Goal: Task Accomplishment & Management: Manage account settings

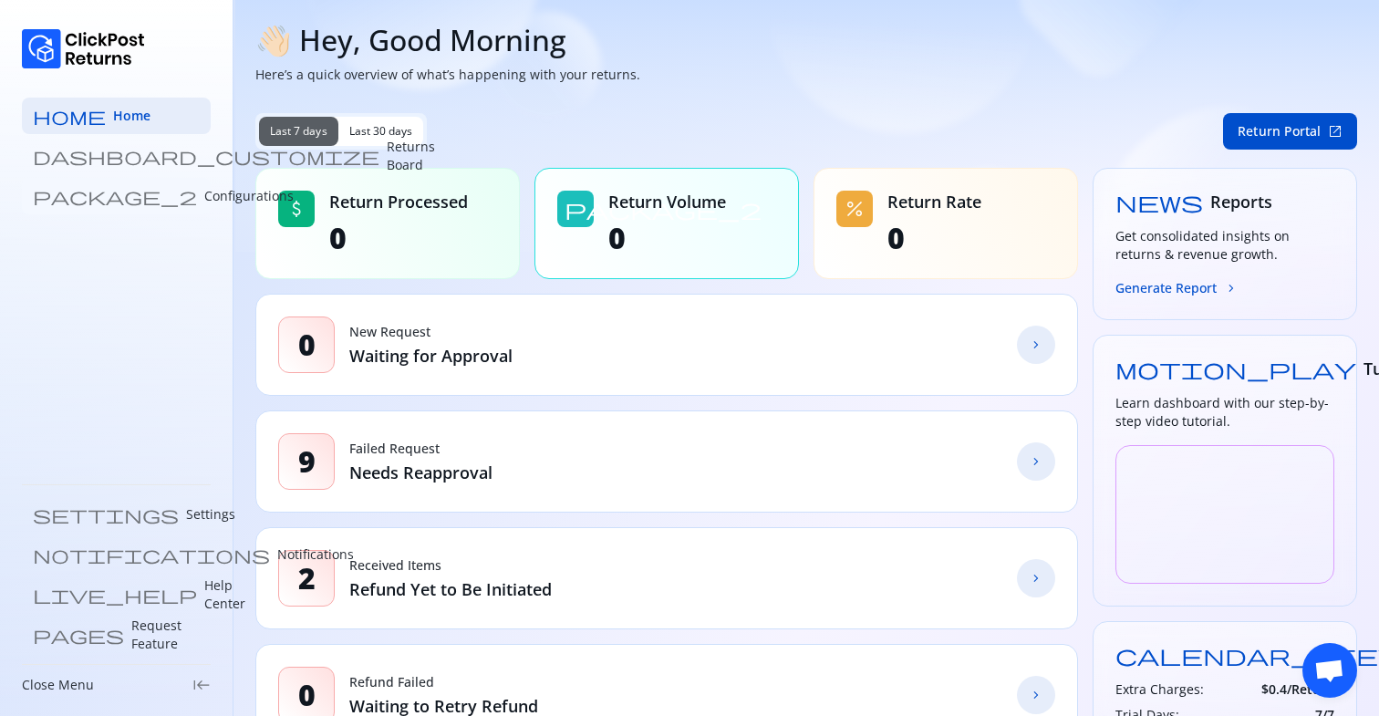
click at [204, 204] on p "Configurations" at bounding box center [248, 196] width 89 height 18
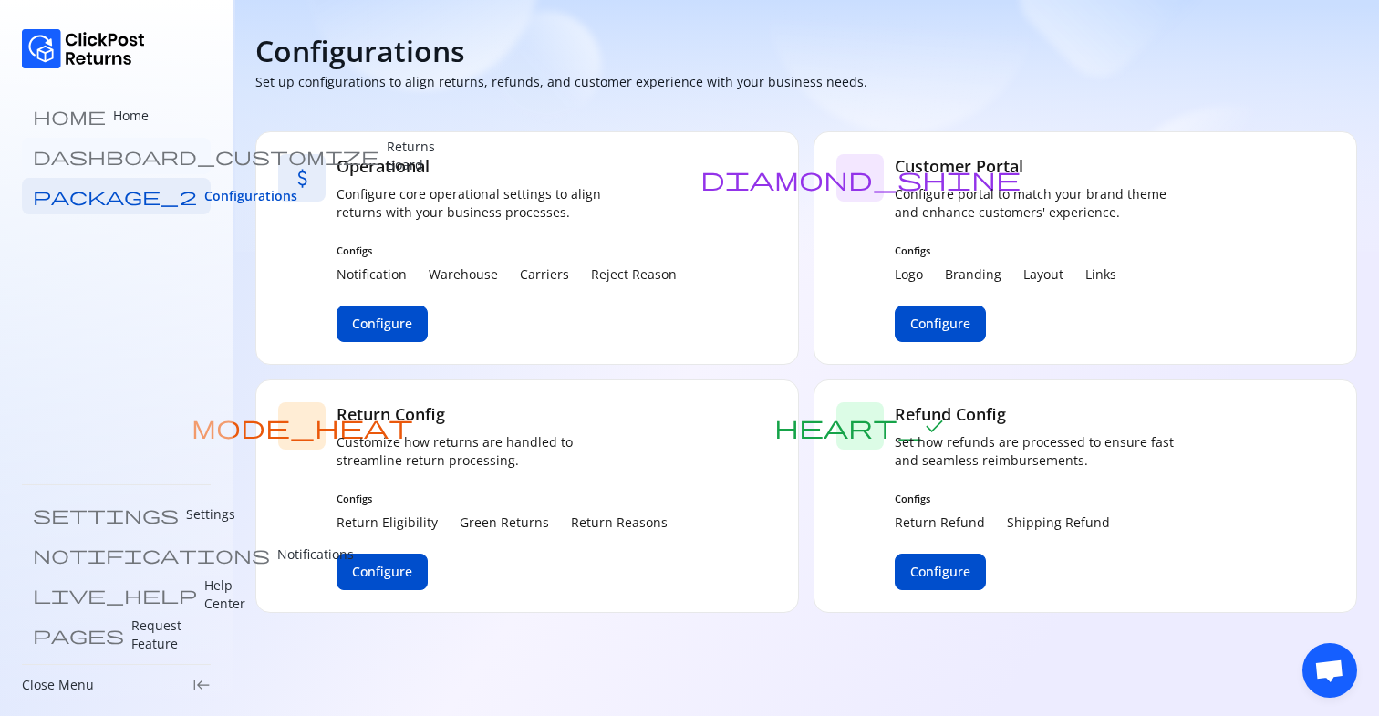
click at [387, 150] on p "Returns Board" at bounding box center [411, 156] width 48 height 36
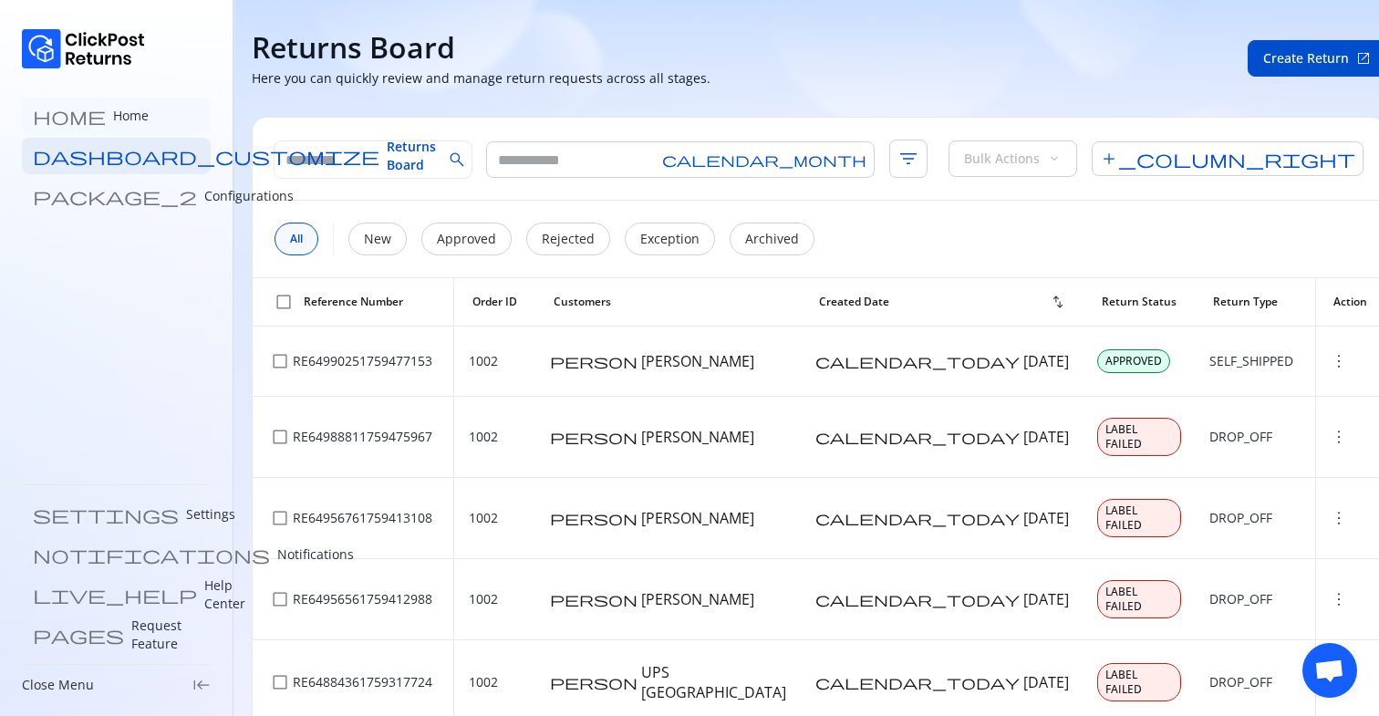
click at [121, 125] on link "home Home" at bounding box center [116, 116] width 189 height 36
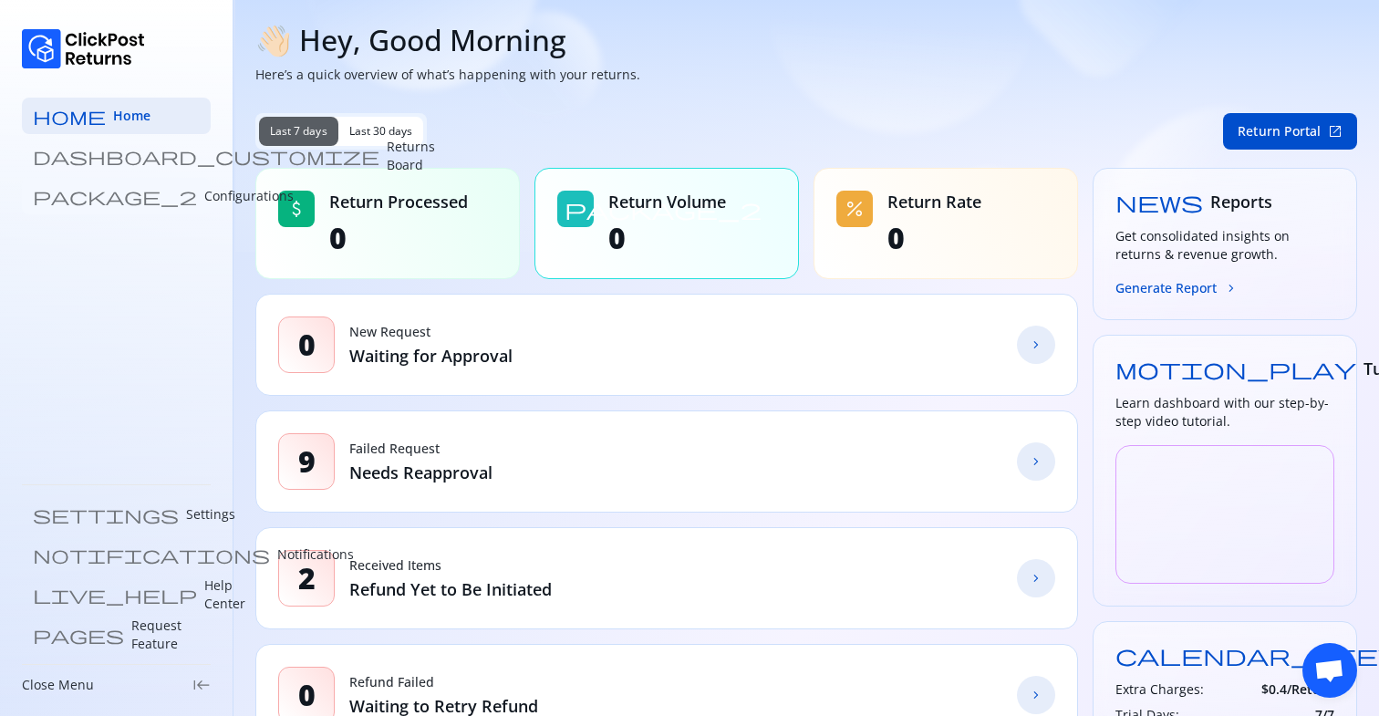
click at [204, 202] on p "Configurations" at bounding box center [248, 196] width 89 height 18
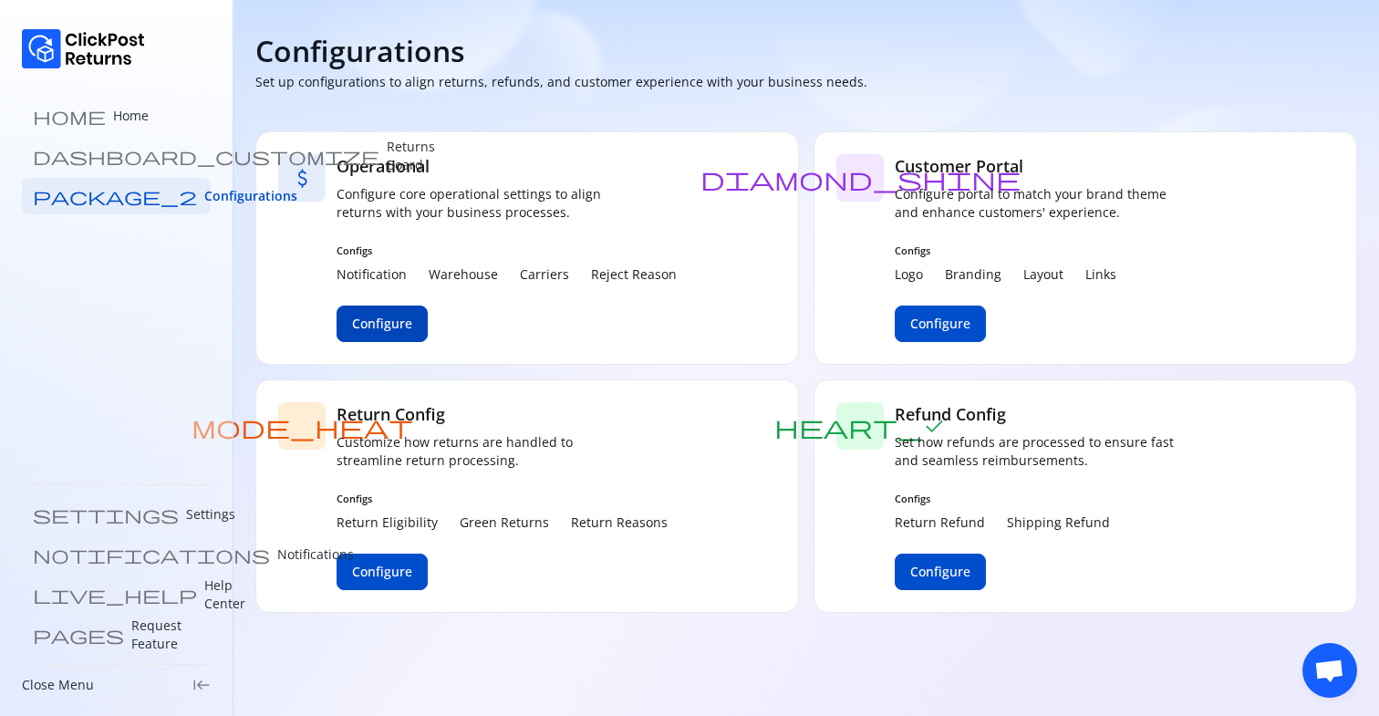
click at [380, 327] on span "Configure" at bounding box center [382, 324] width 60 height 18
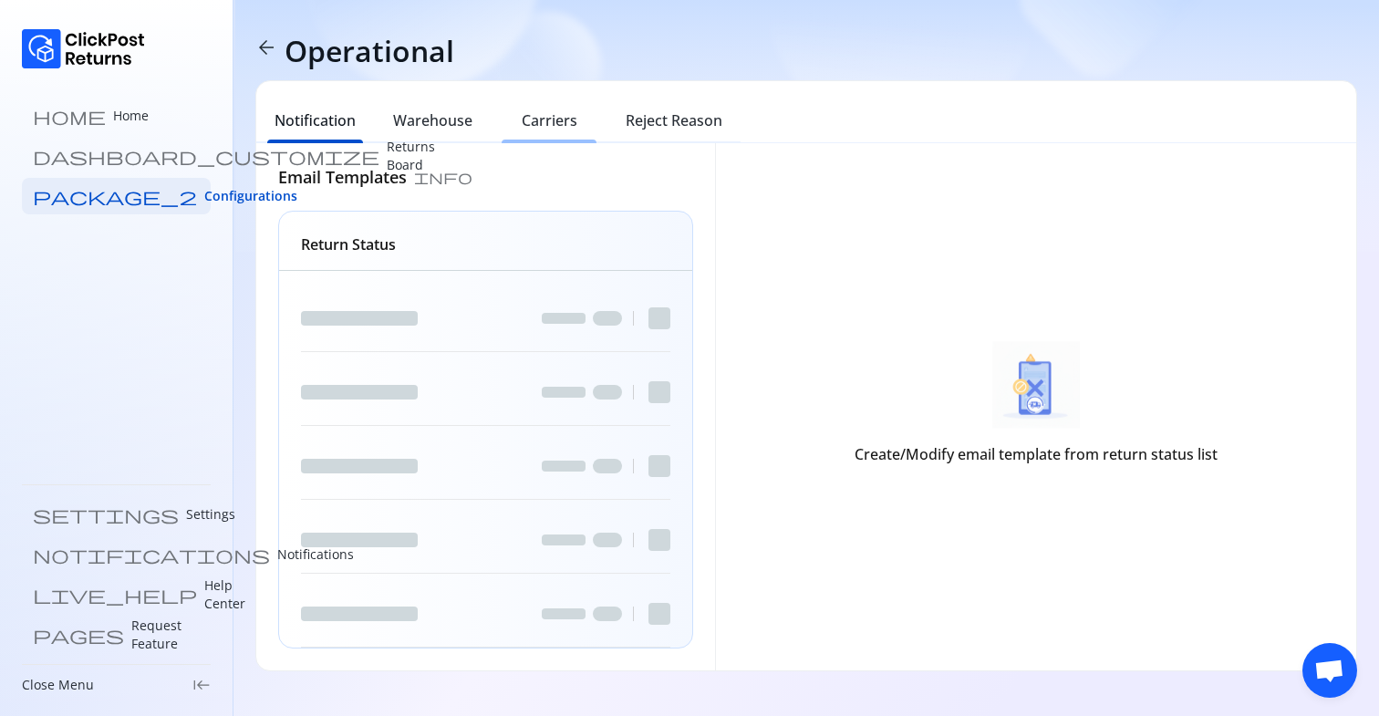
click at [553, 123] on h6 "Carriers" at bounding box center [550, 120] width 56 height 22
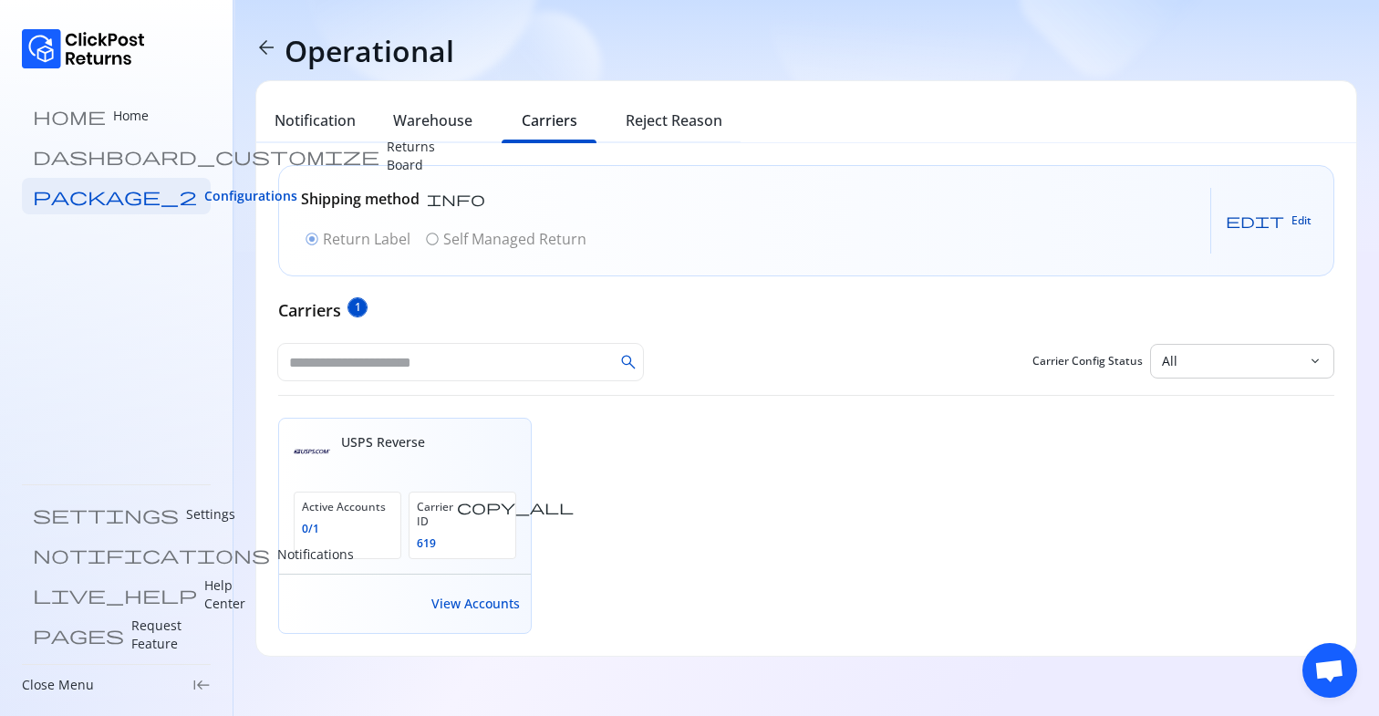
click at [1294, 219] on span "Edit" at bounding box center [1301, 220] width 20 height 15
click at [572, 233] on p "Self Managed Return" at bounding box center [514, 239] width 143 height 22
click at [1283, 230] on button "Save" at bounding box center [1284, 220] width 56 height 29
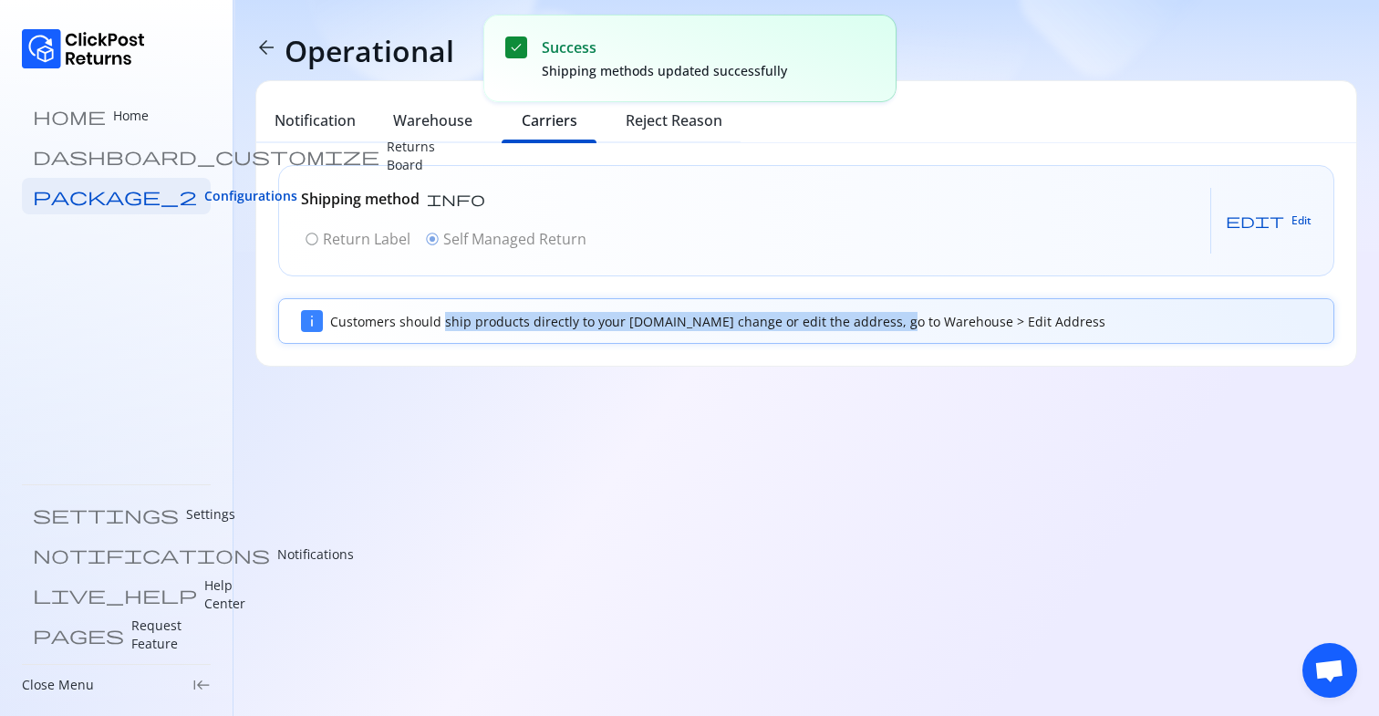
drag, startPoint x: 443, startPoint y: 326, endPoint x: 918, endPoint y: 326, distance: 475.1
click at [918, 326] on div "Customers should ship products directly to your warehouse.To change or edit the…" at bounding box center [820, 321] width 981 height 19
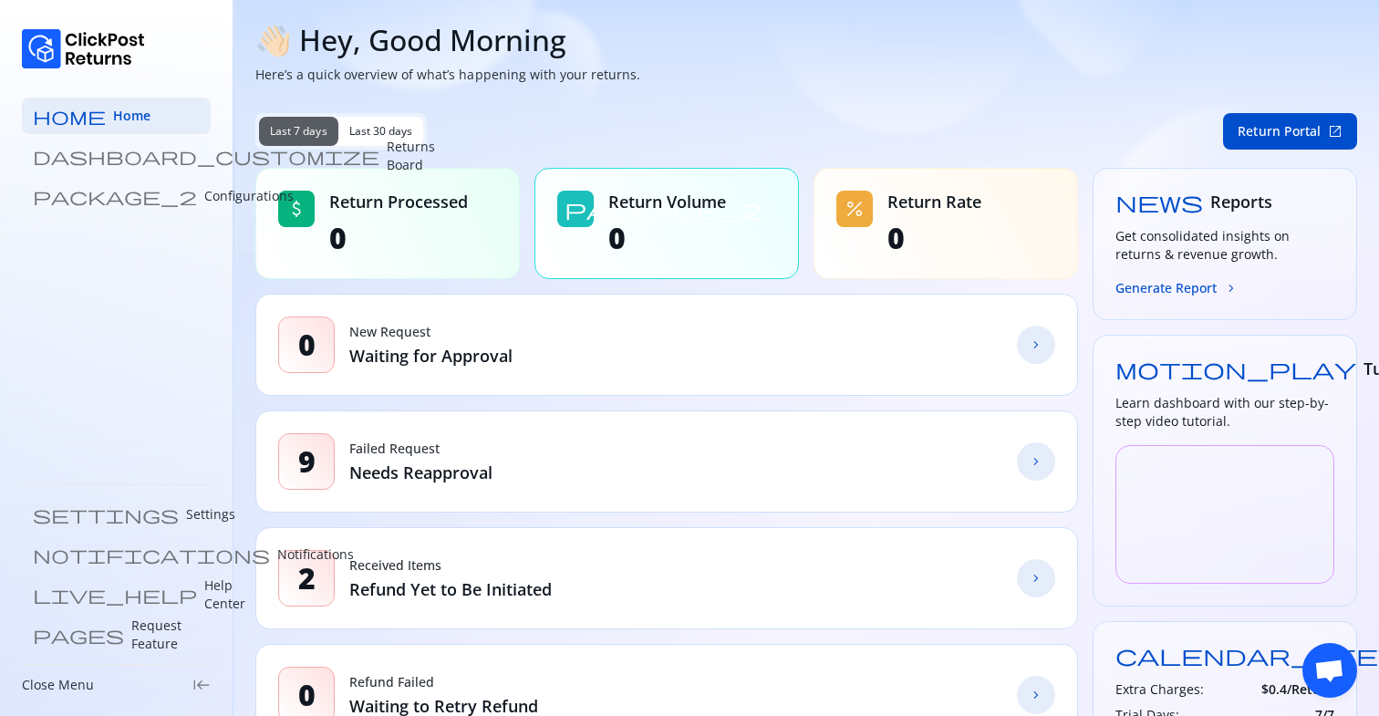
click at [387, 163] on p "Returns Board" at bounding box center [411, 156] width 48 height 36
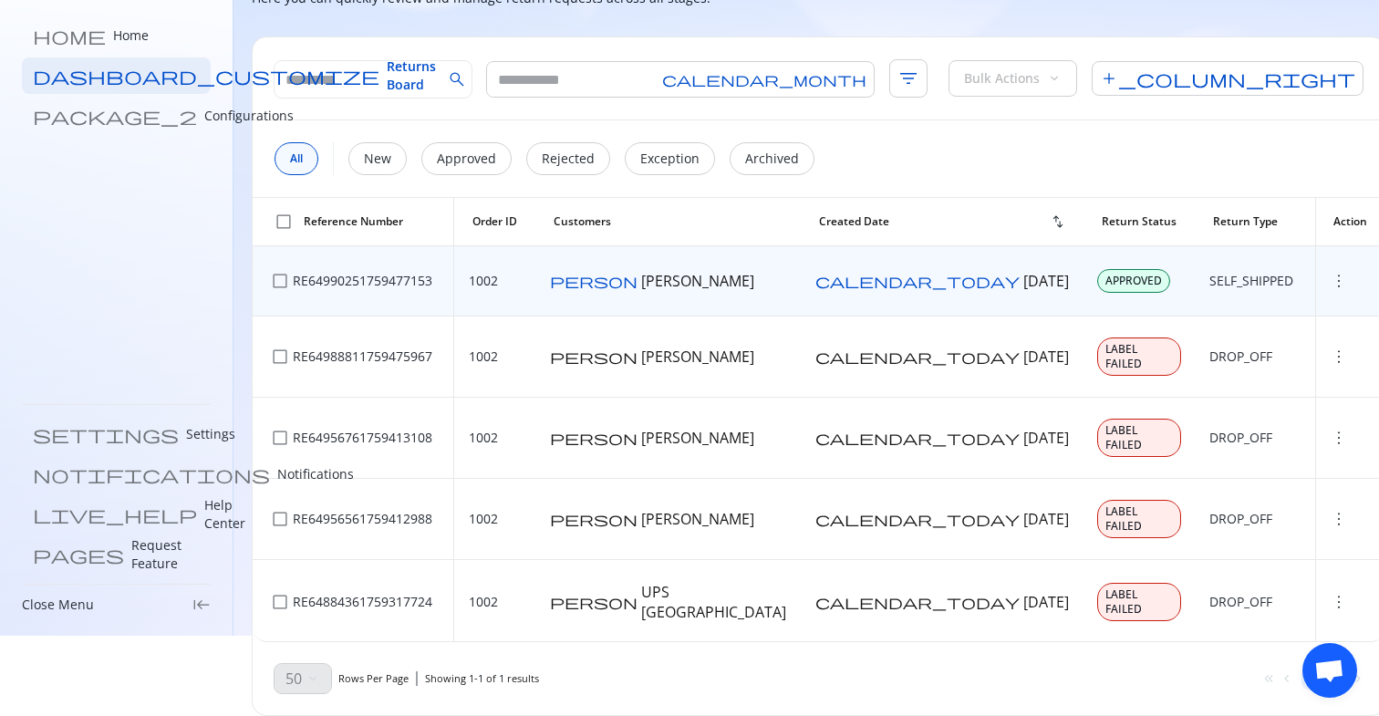
click at [1329, 272] on span "more_vert" at bounding box center [1338, 281] width 18 height 18
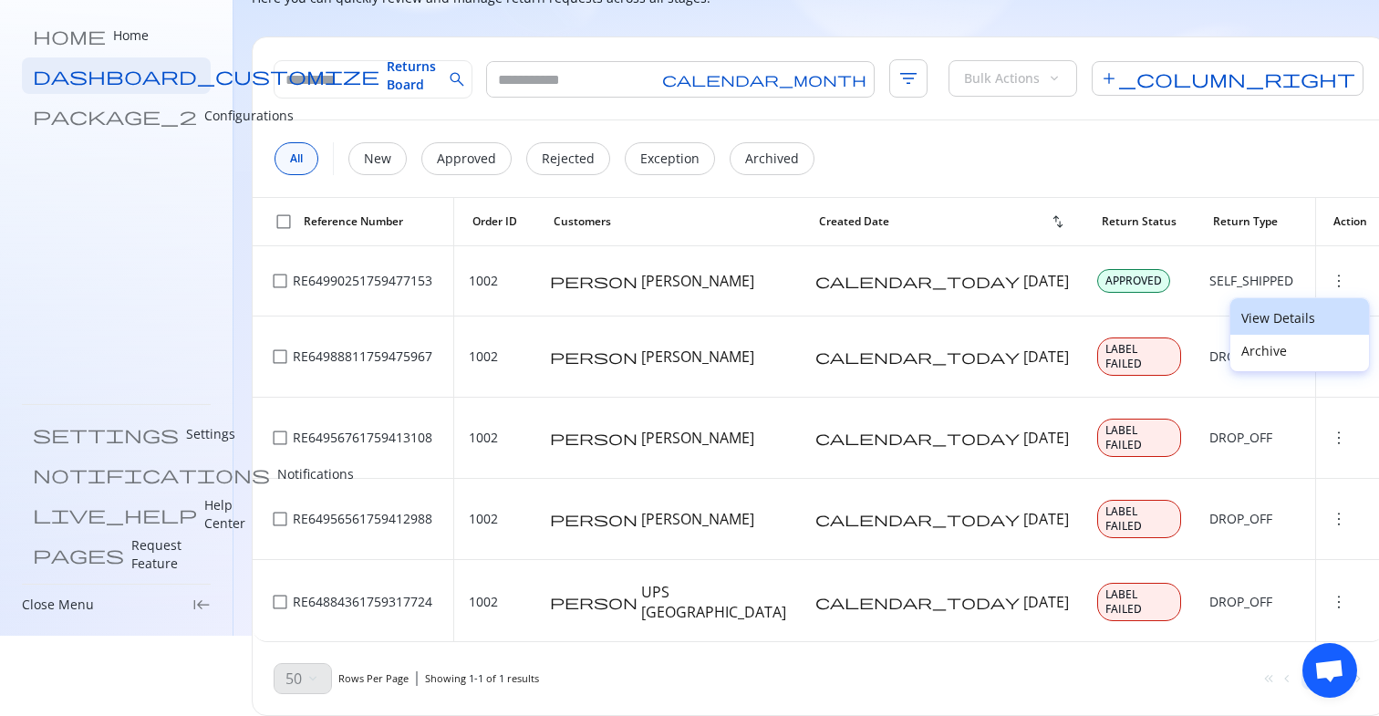
click at [1277, 312] on p "View Details" at bounding box center [1299, 318] width 117 height 18
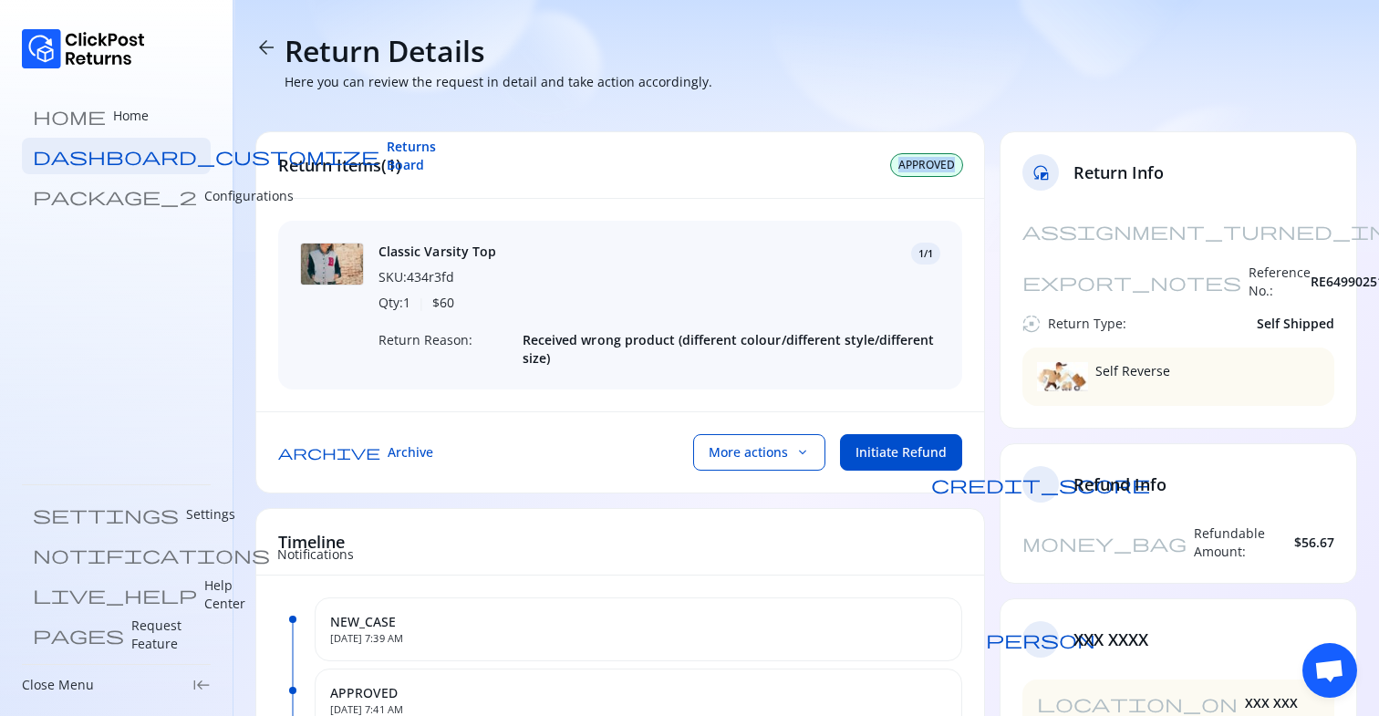
drag, startPoint x: 913, startPoint y: 161, endPoint x: 964, endPoint y: 161, distance: 51.1
click at [963, 161] on div "Return Items(1) APPROVED" at bounding box center [620, 165] width 728 height 67
click at [964, 161] on div "Return Items(1) APPROVED" at bounding box center [620, 165] width 728 height 67
click at [772, 464] on button "More actions keyboard_arrow_down" at bounding box center [759, 452] width 132 height 36
drag, startPoint x: 897, startPoint y: 164, endPoint x: 982, endPoint y: 164, distance: 84.8
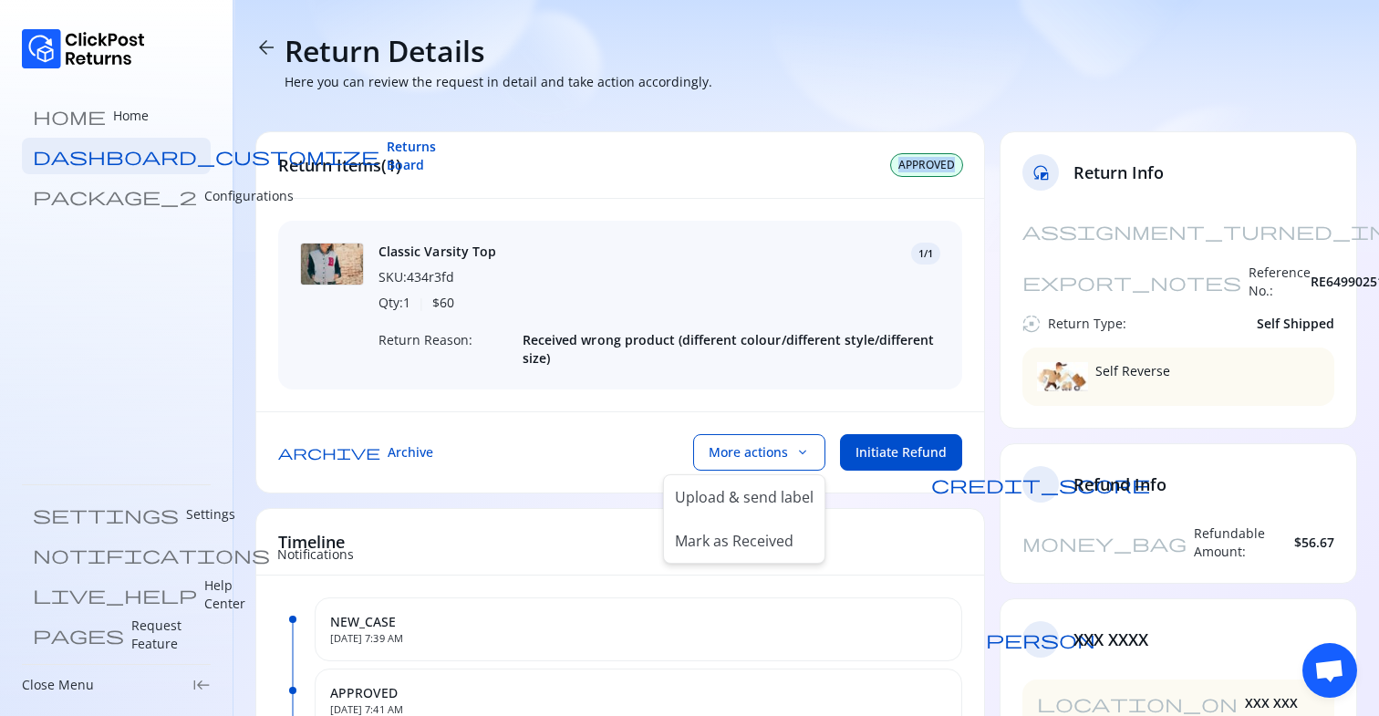
click at [979, 164] on div "Return Items(1) APPROVED" at bounding box center [620, 165] width 728 height 67
click at [925, 160] on span "APPROVED" at bounding box center [926, 165] width 57 height 15
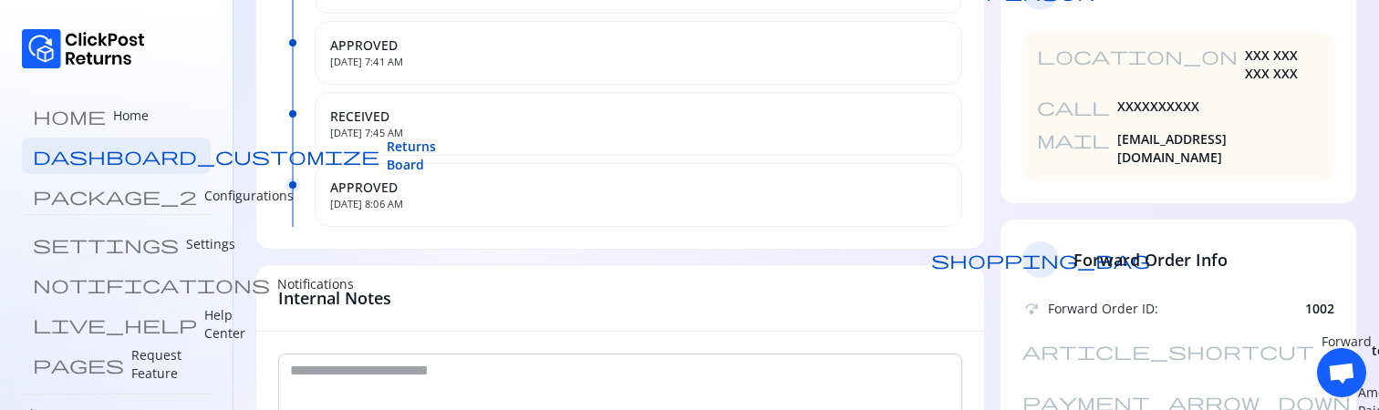
scroll to position [651, 0]
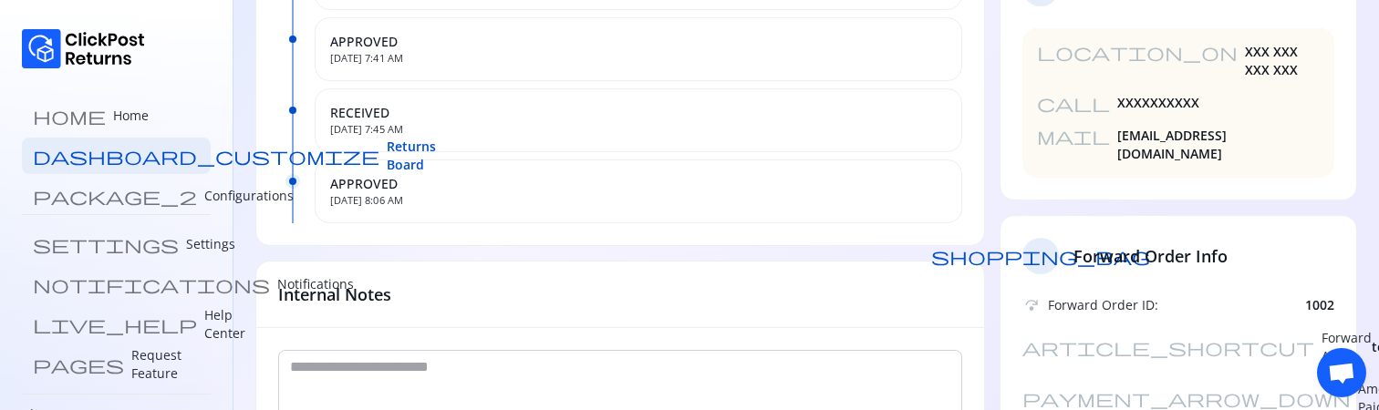
click at [1371, 338] on span "test332" at bounding box center [1394, 347] width 47 height 18
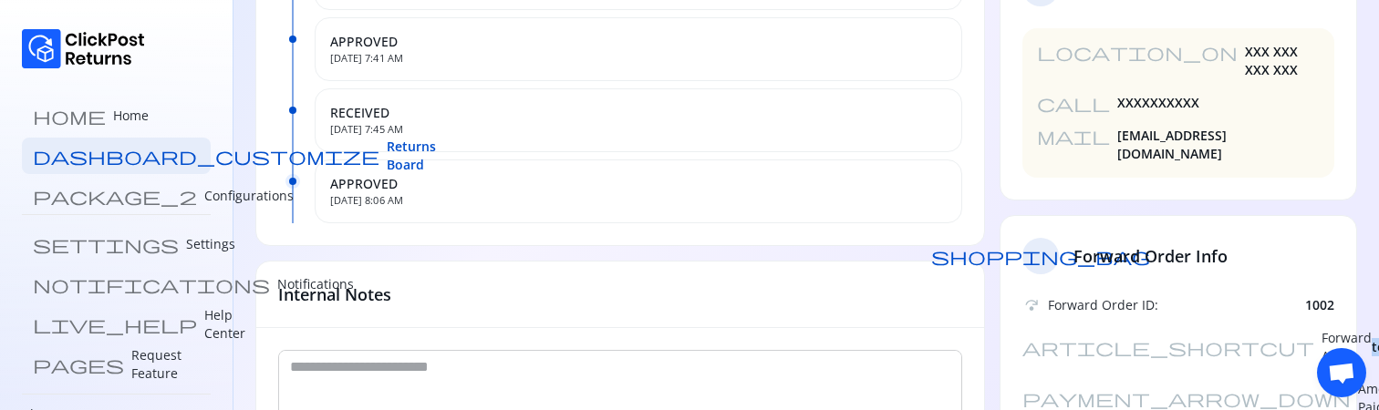
copy span "test332"
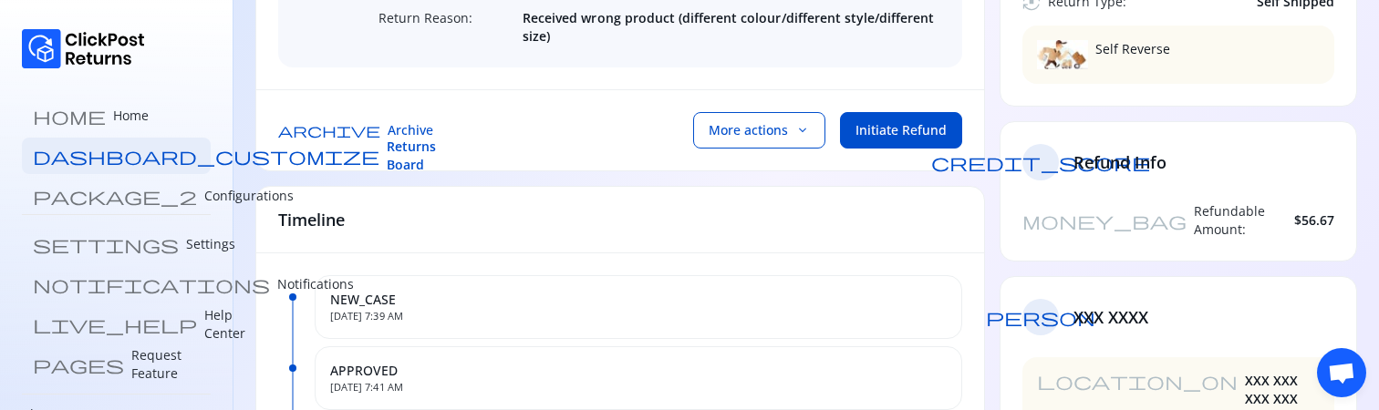
scroll to position [317, 0]
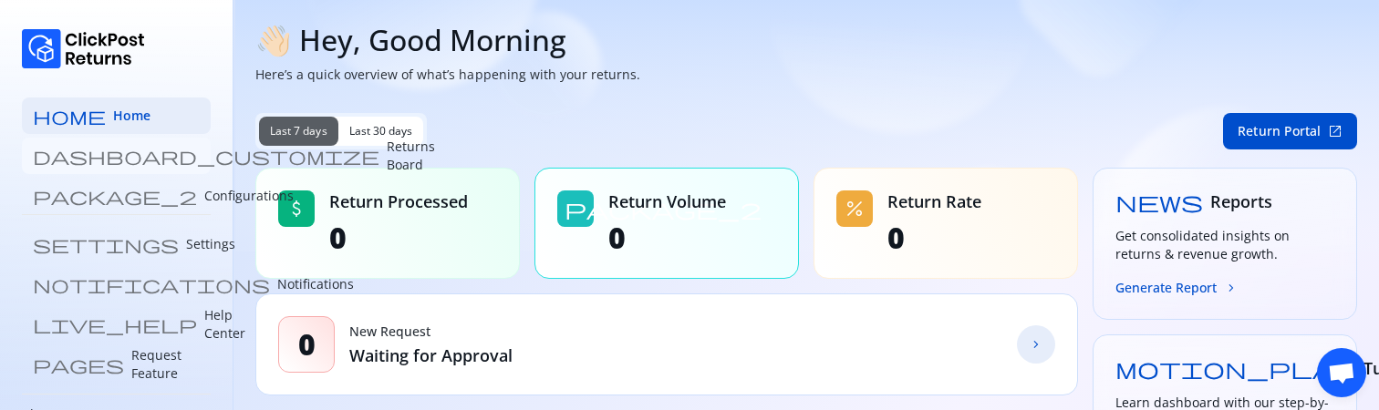
click at [387, 157] on p "Returns Board" at bounding box center [411, 156] width 48 height 36
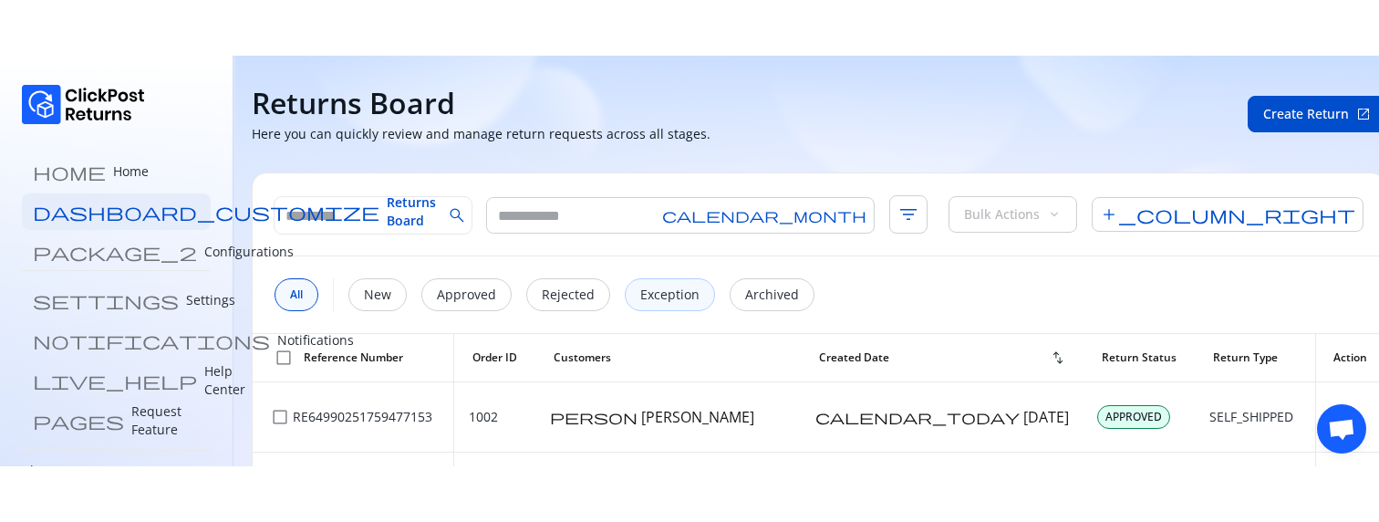
scroll to position [80, 0]
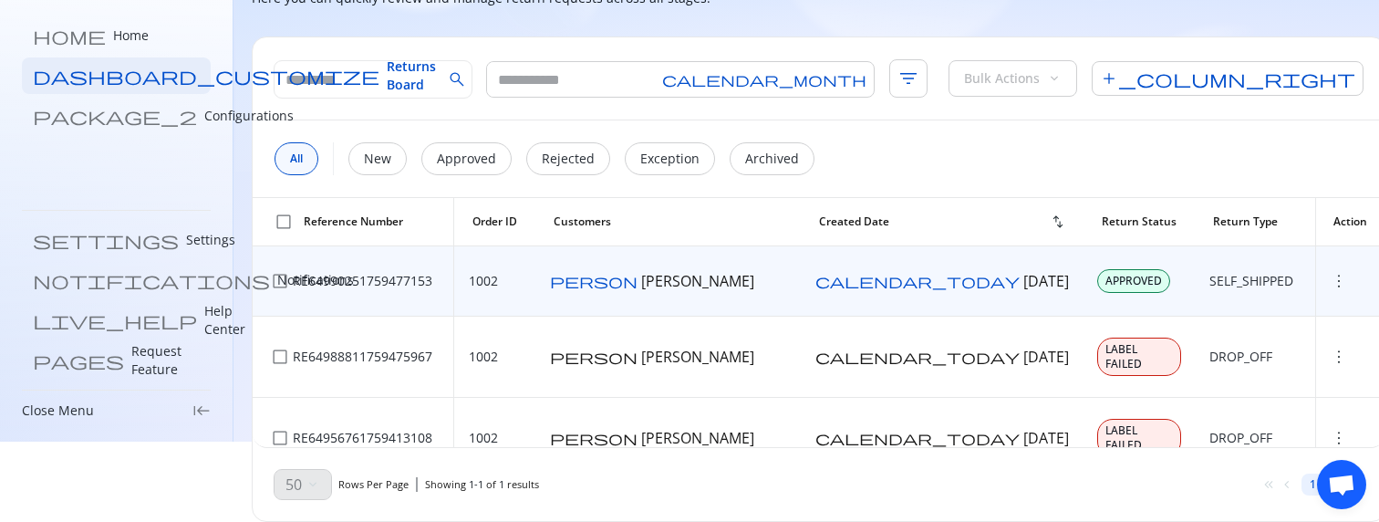
click at [1329, 287] on span "more_vert" at bounding box center [1338, 281] width 18 height 18
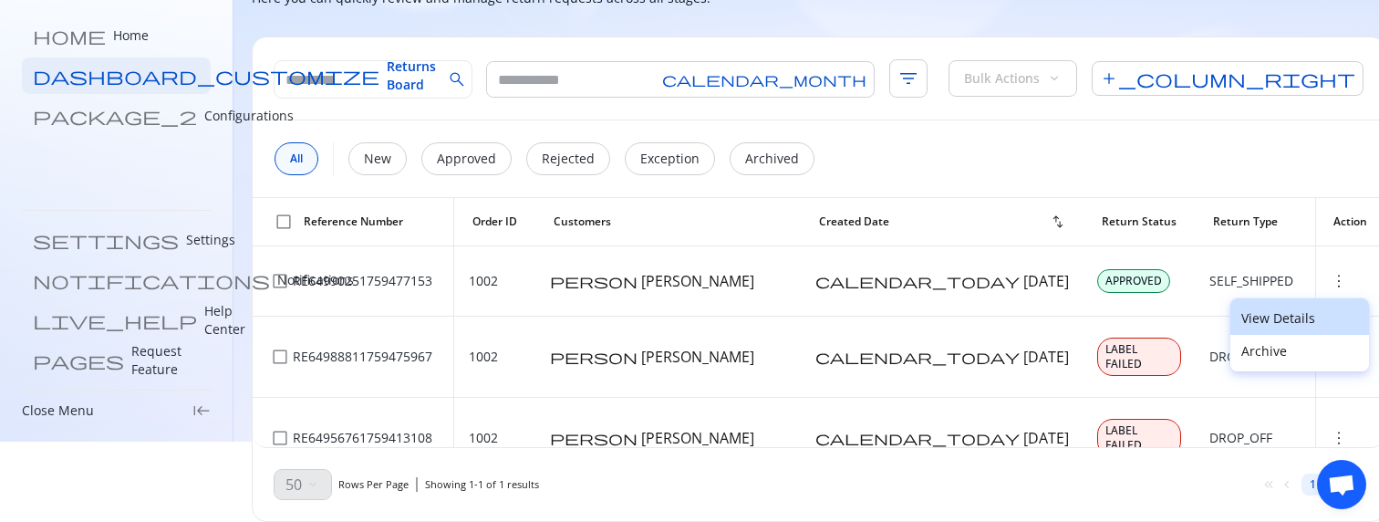
click at [1263, 317] on p "View Details" at bounding box center [1299, 318] width 117 height 18
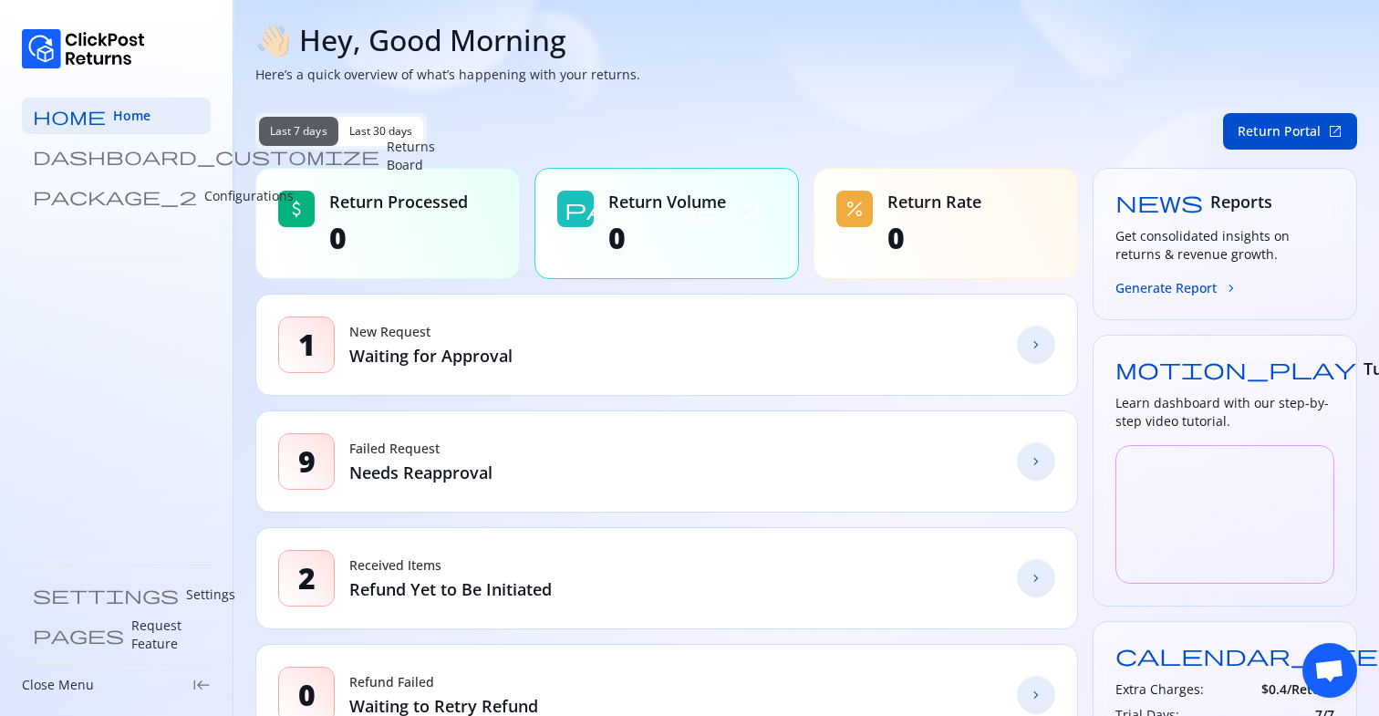
click at [204, 196] on p "Configurations" at bounding box center [248, 196] width 89 height 18
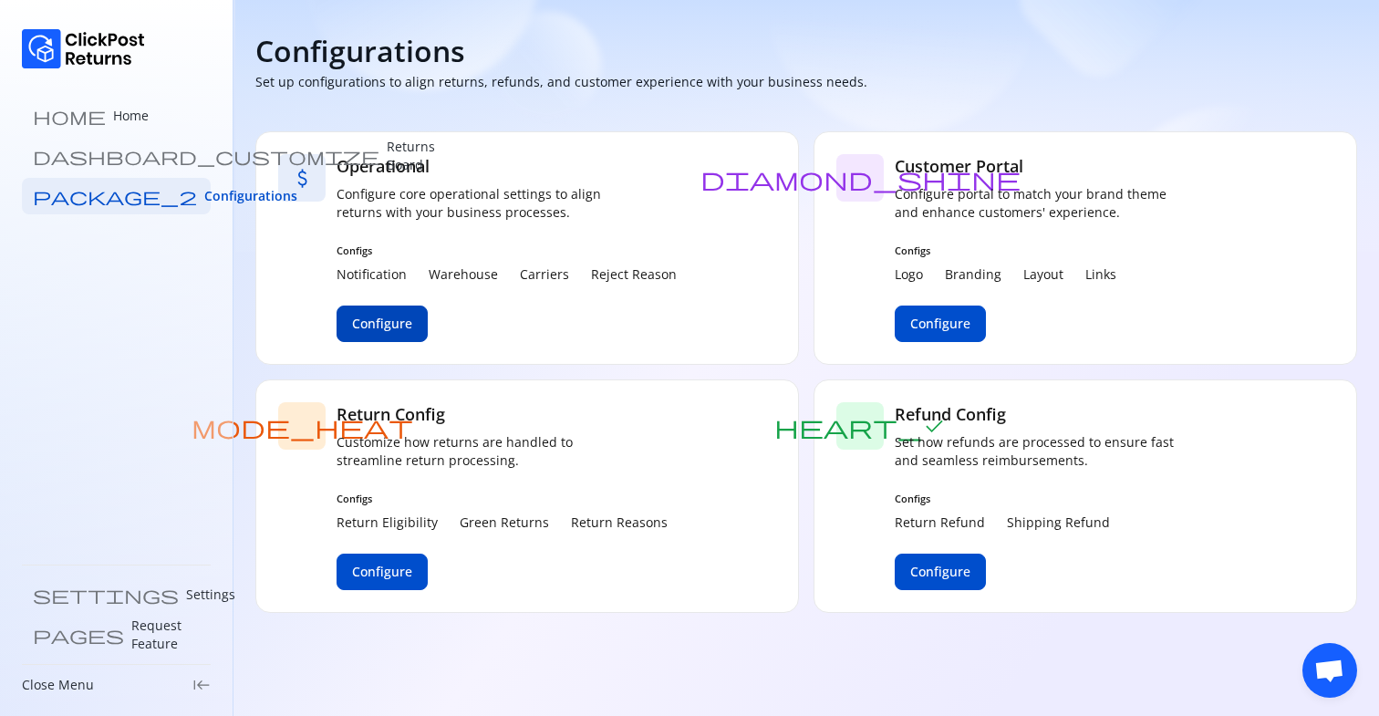
click at [368, 334] on button "Configure" at bounding box center [381, 323] width 91 height 36
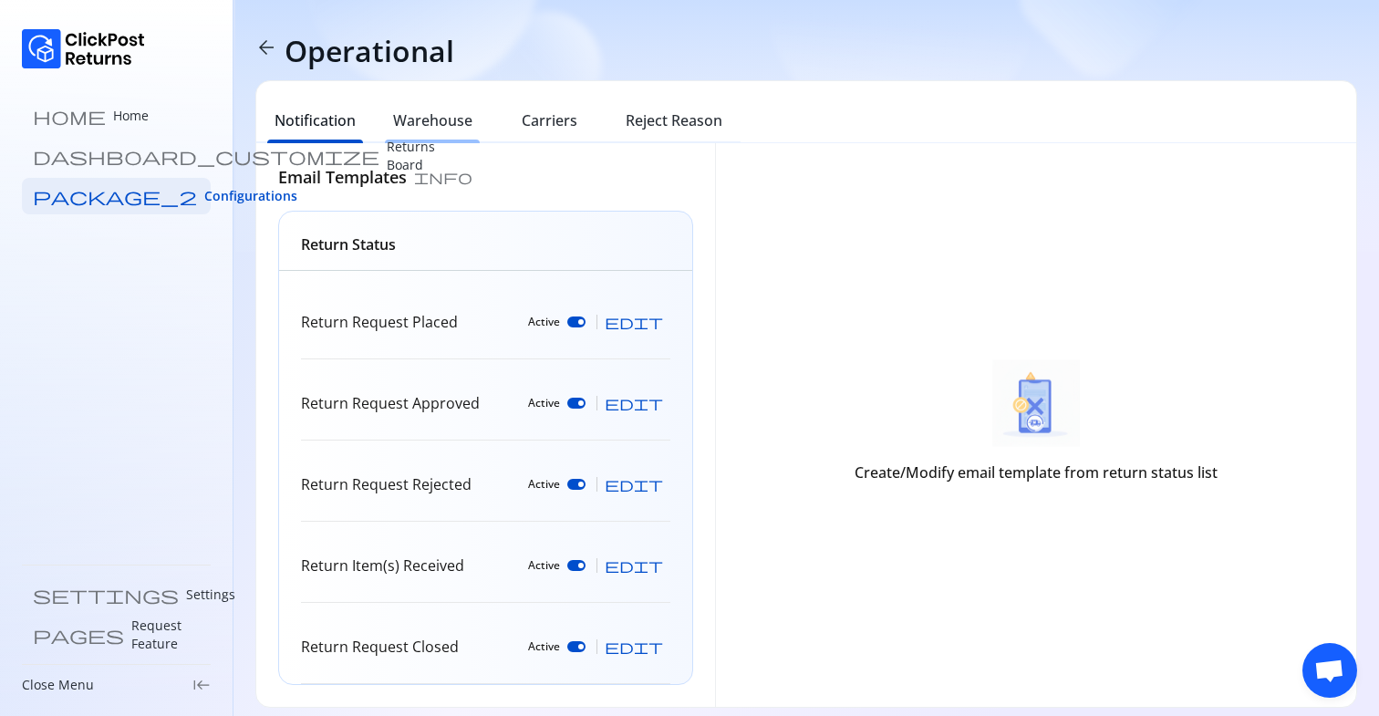
click at [450, 116] on h6 "Warehouse" at bounding box center [432, 120] width 79 height 22
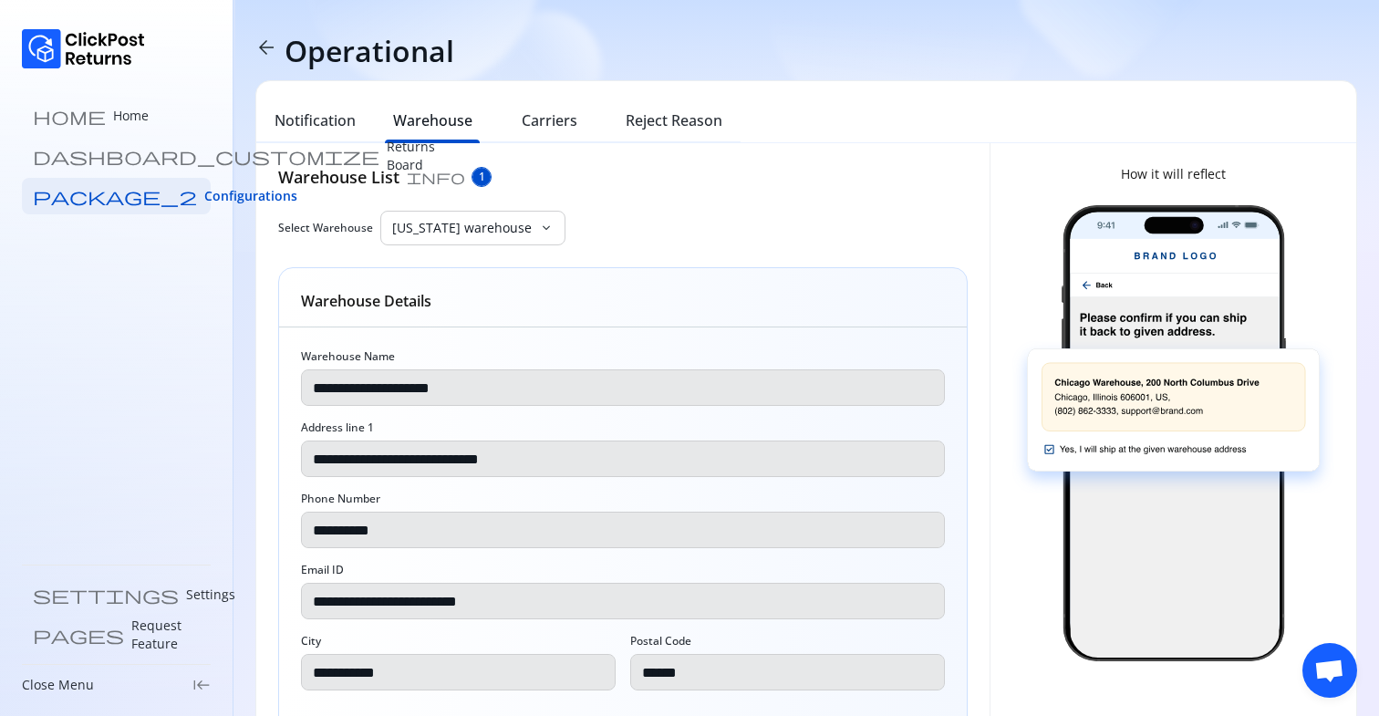
scroll to position [236, 0]
